Goal: Navigation & Orientation: Find specific page/section

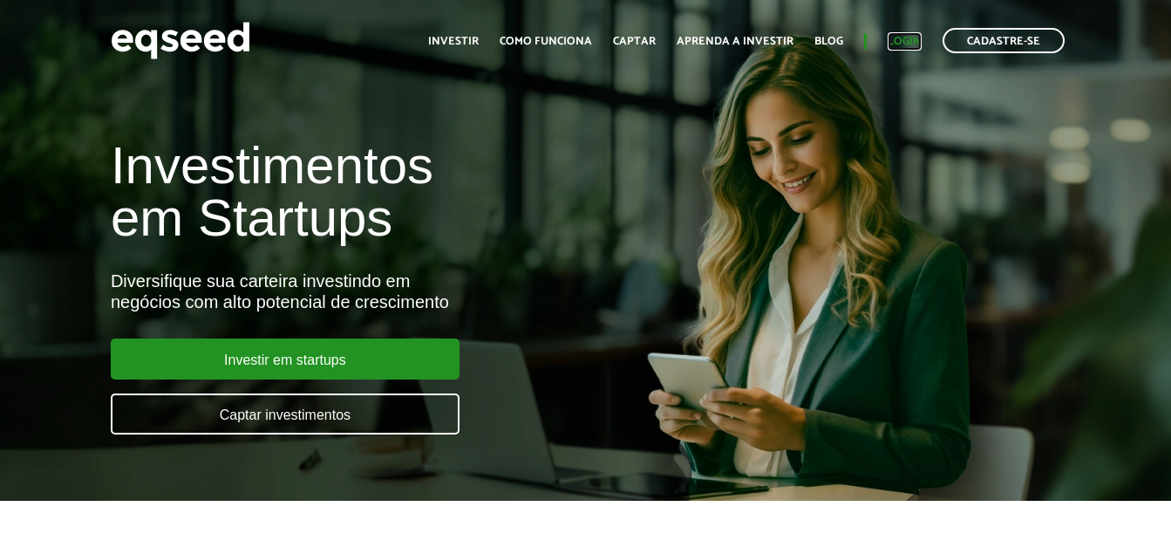
click at [906, 45] on link "Login" at bounding box center [905, 41] width 34 height 11
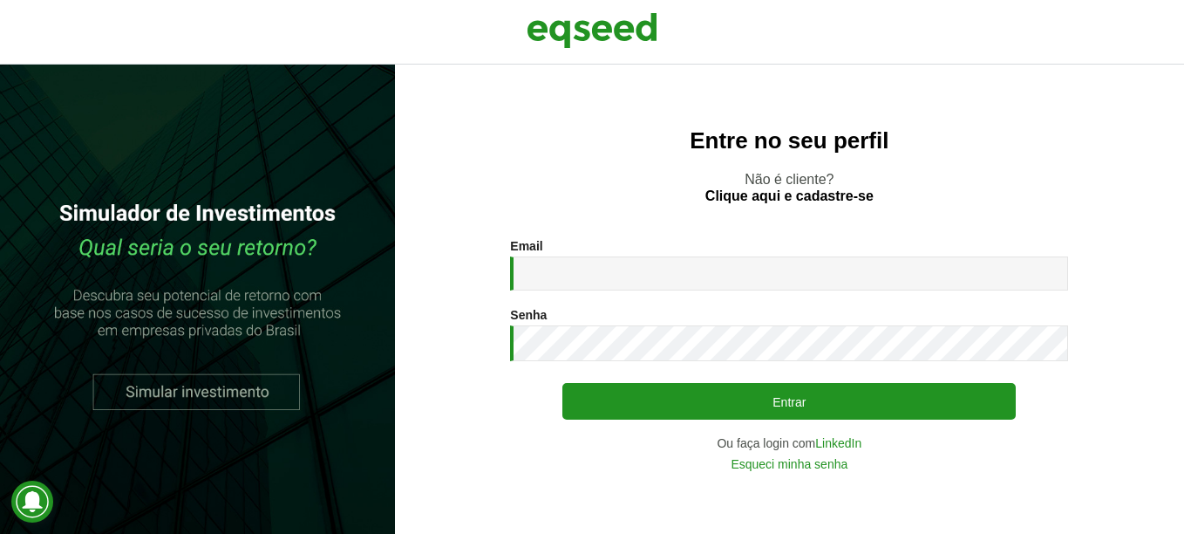
click at [842, 435] on div "Email * Digite seu endereço de e-mail. Senha * Digite a senha que será usada em…" at bounding box center [789, 354] width 558 height 231
click at [854, 443] on link "LinkedIn" at bounding box center [838, 443] width 46 height 12
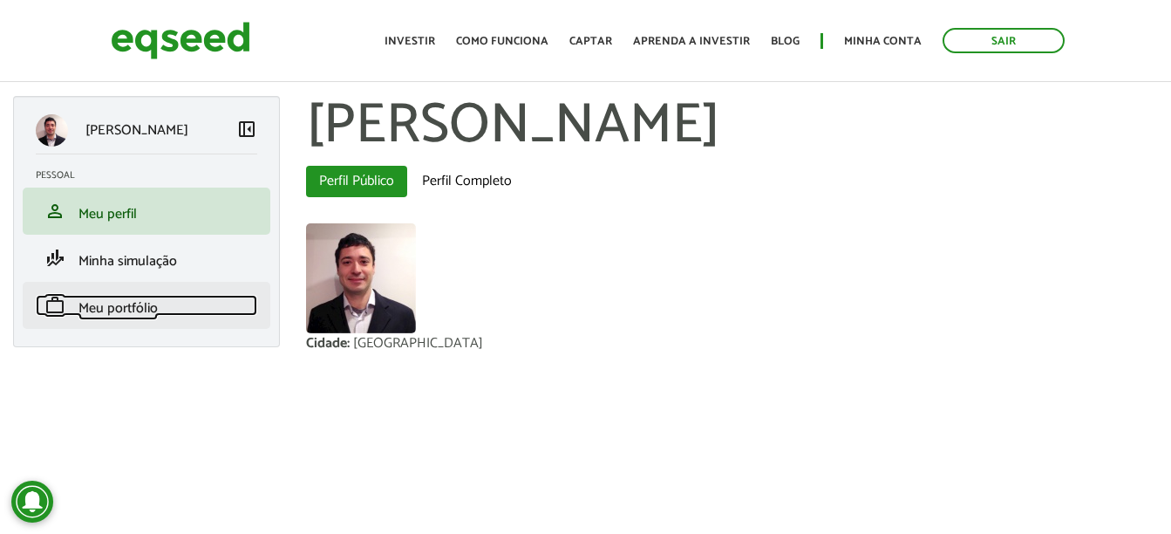
click at [134, 312] on span "Meu portfólio" at bounding box center [117, 308] width 79 height 24
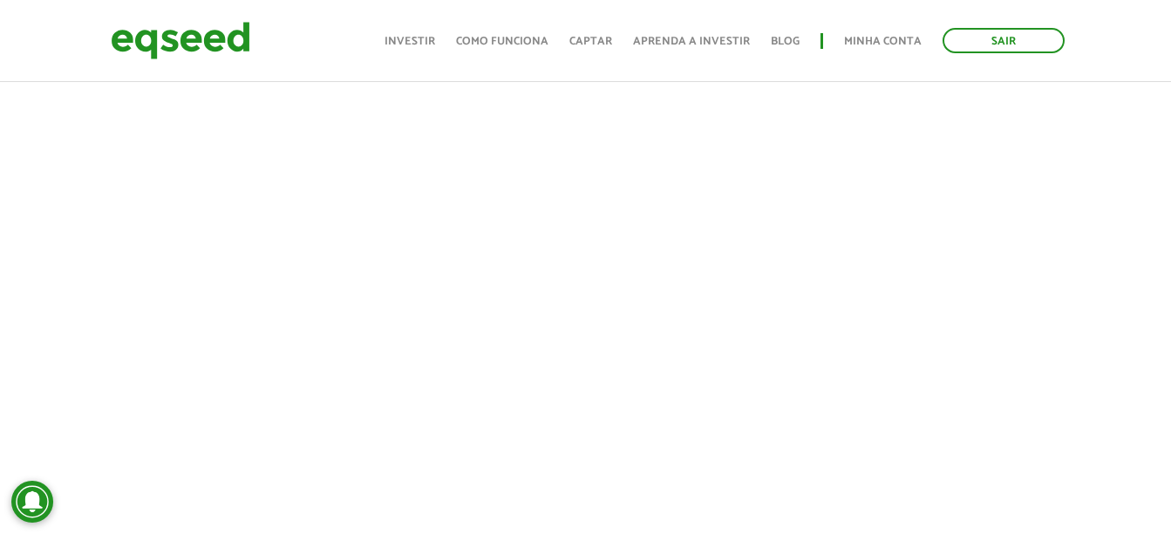
scroll to position [523, 0]
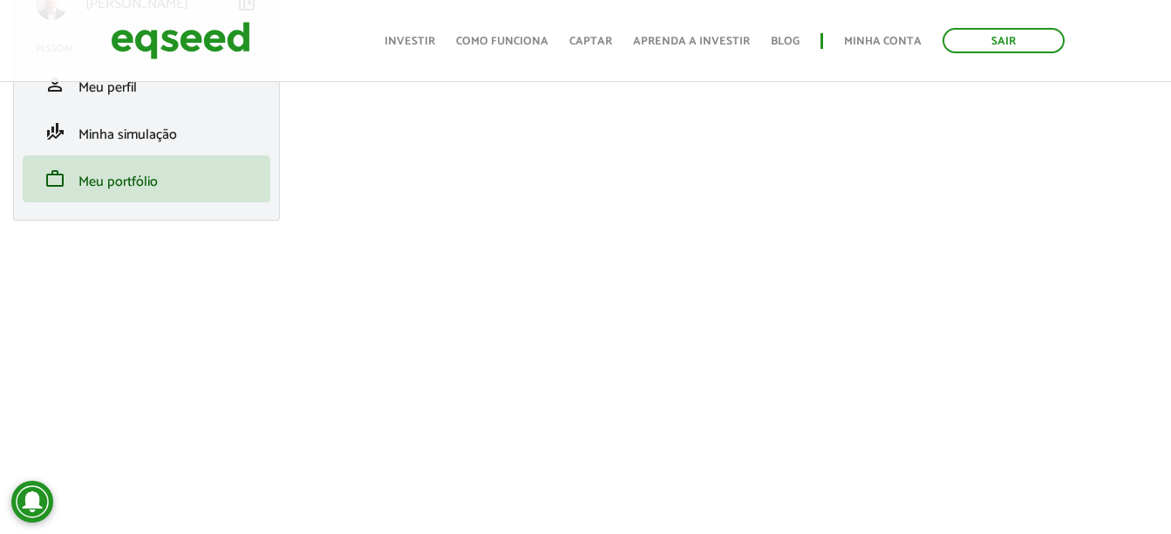
scroll to position [174, 0]
